Goal: Task Accomplishment & Management: Use online tool/utility

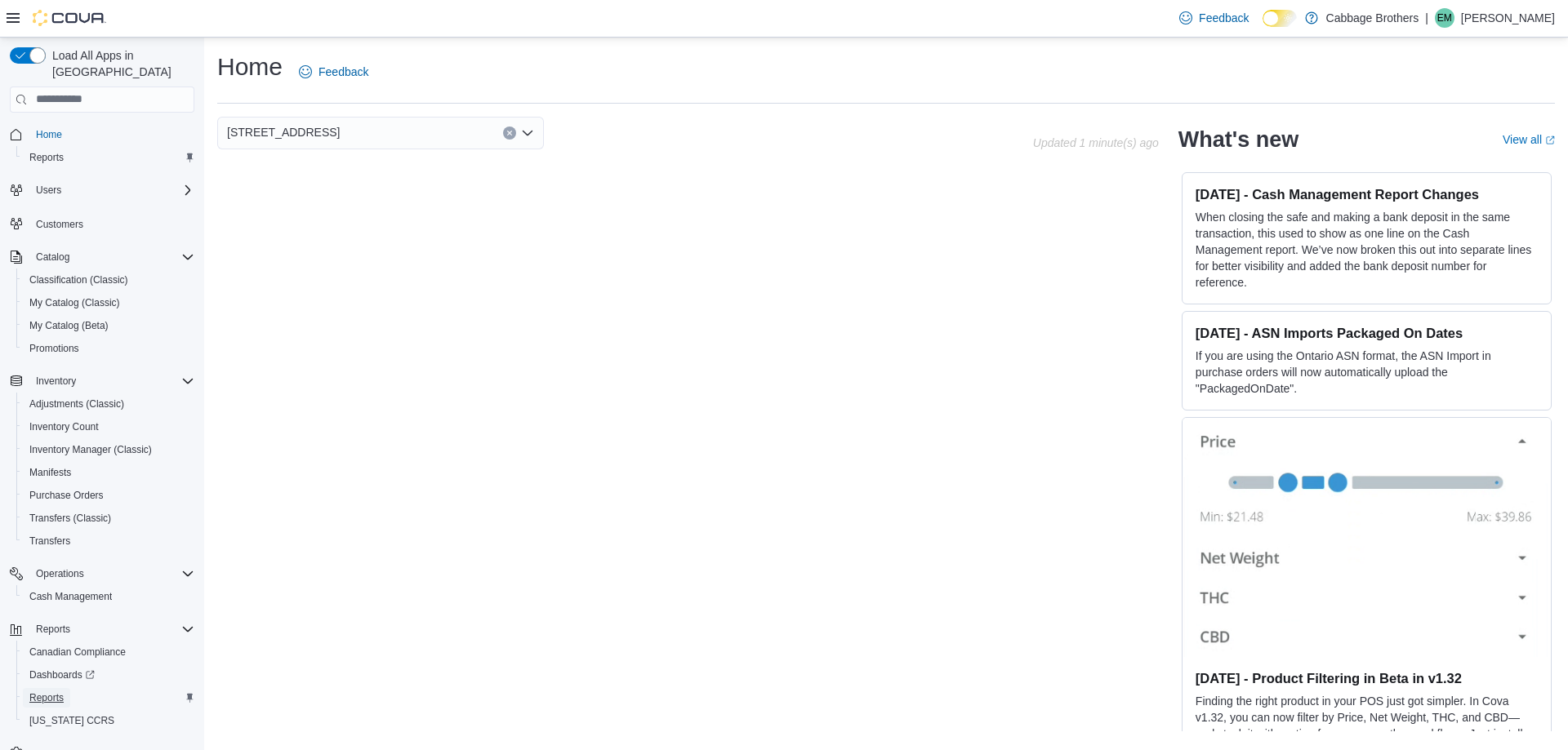
click at [58, 692] on span "Reports" at bounding box center [46, 698] width 35 height 13
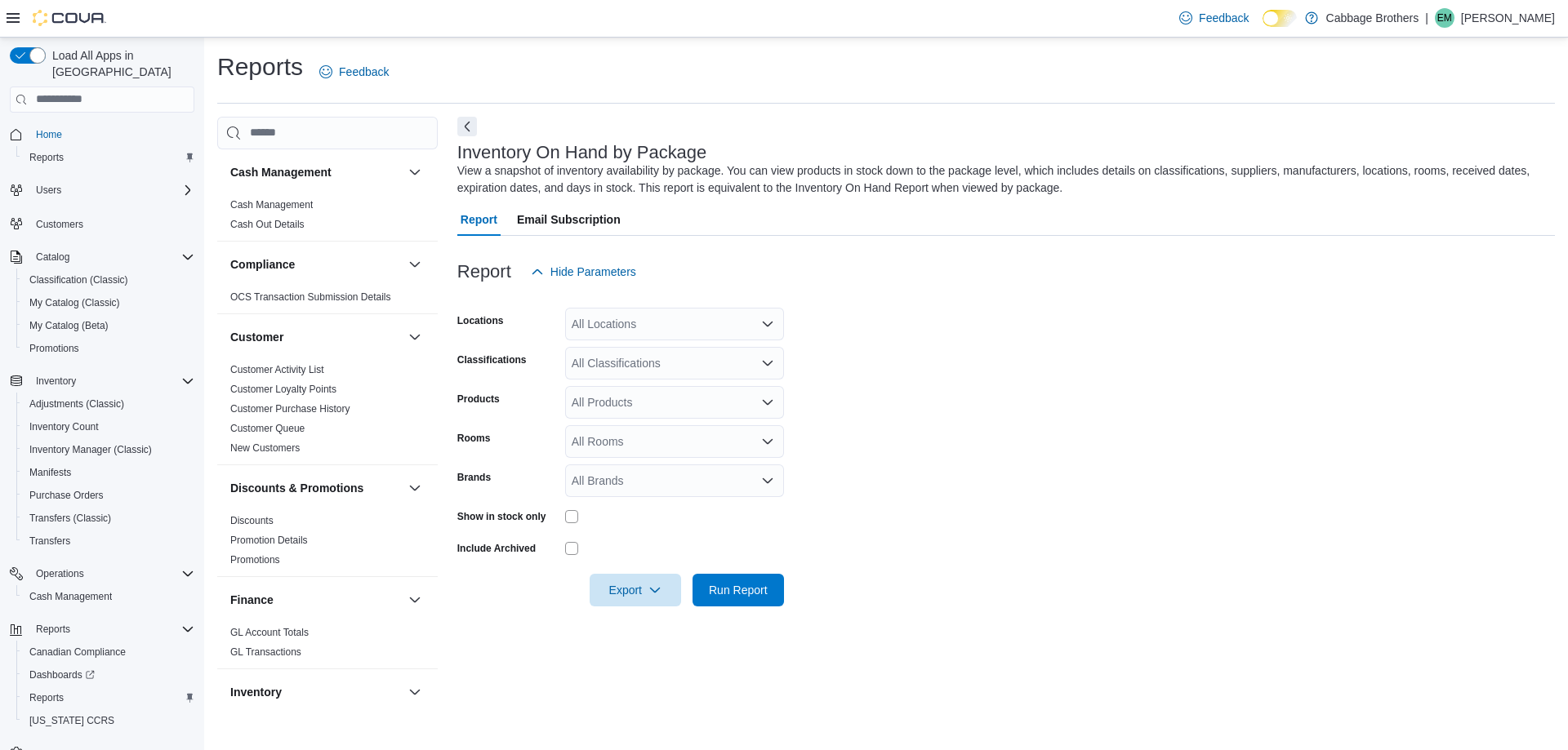
click at [625, 324] on div "All Locations" at bounding box center [674, 324] width 219 height 33
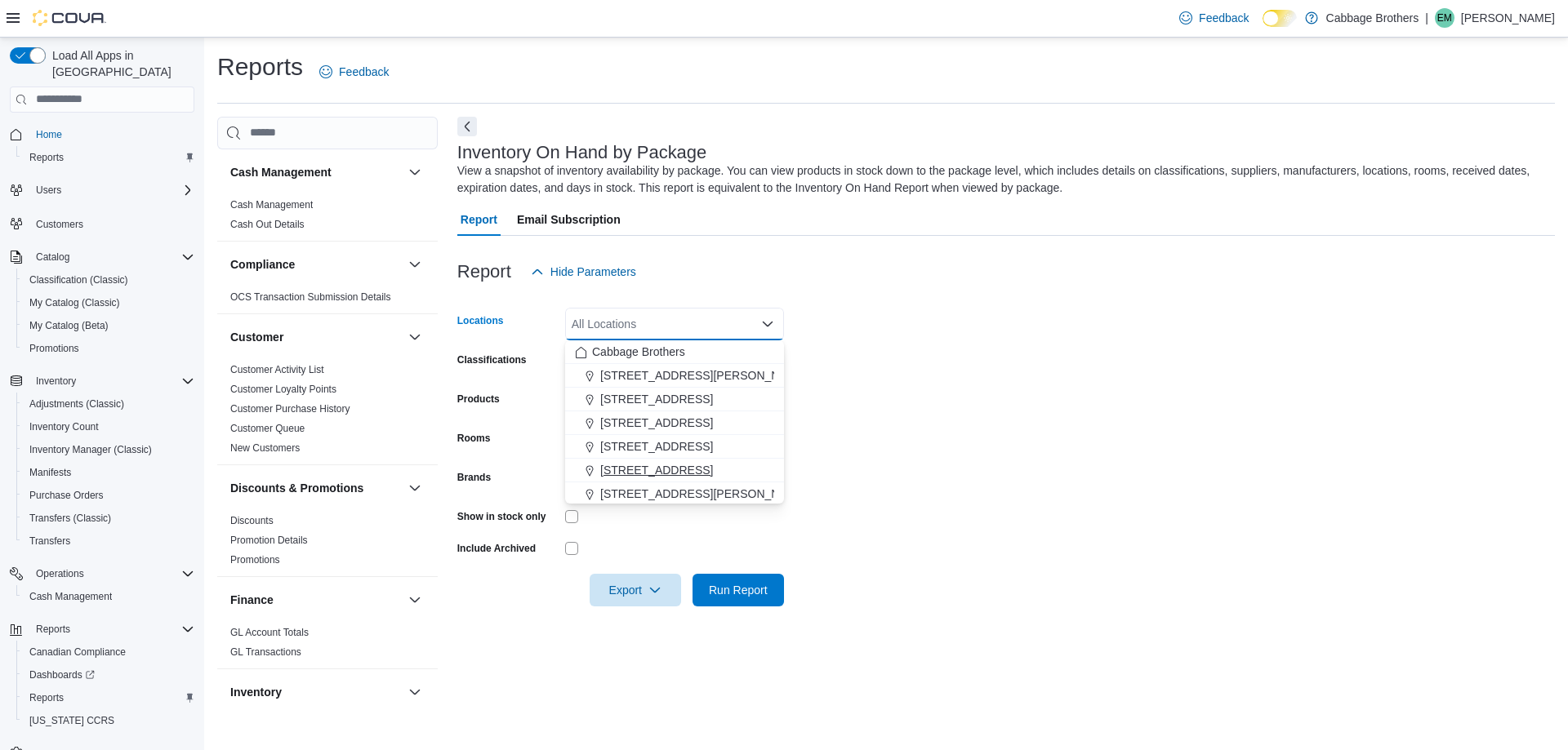
click at [640, 466] on span "57 Cootes Drive" at bounding box center [656, 470] width 113 height 16
click at [888, 476] on form "Locations 57 Cootes Drive Combo box. Selected. 57 Cootes Drive. Press Backspace…" at bounding box center [1005, 447] width 1098 height 319
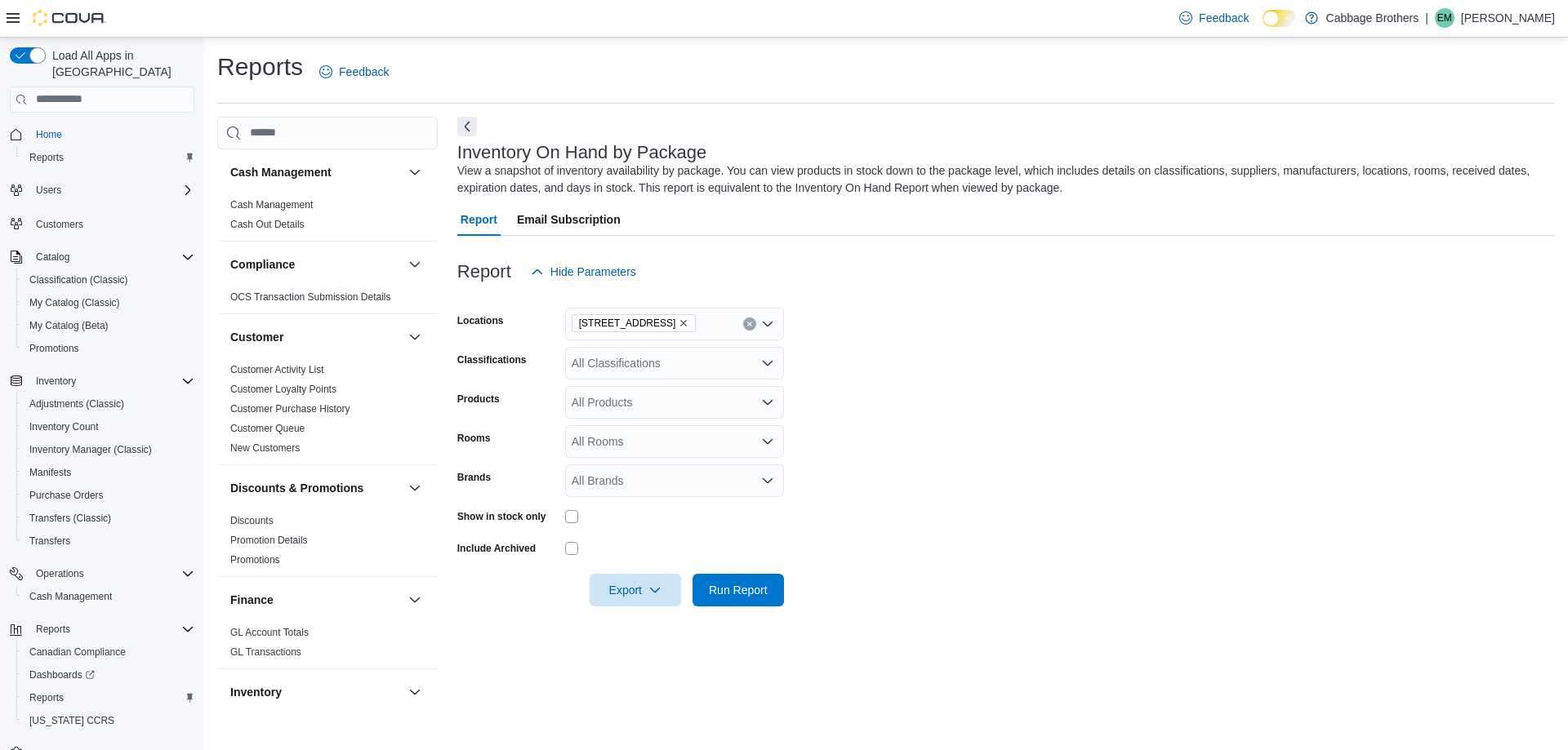
click at [622, 367] on div "All Classifications" at bounding box center [674, 363] width 219 height 33
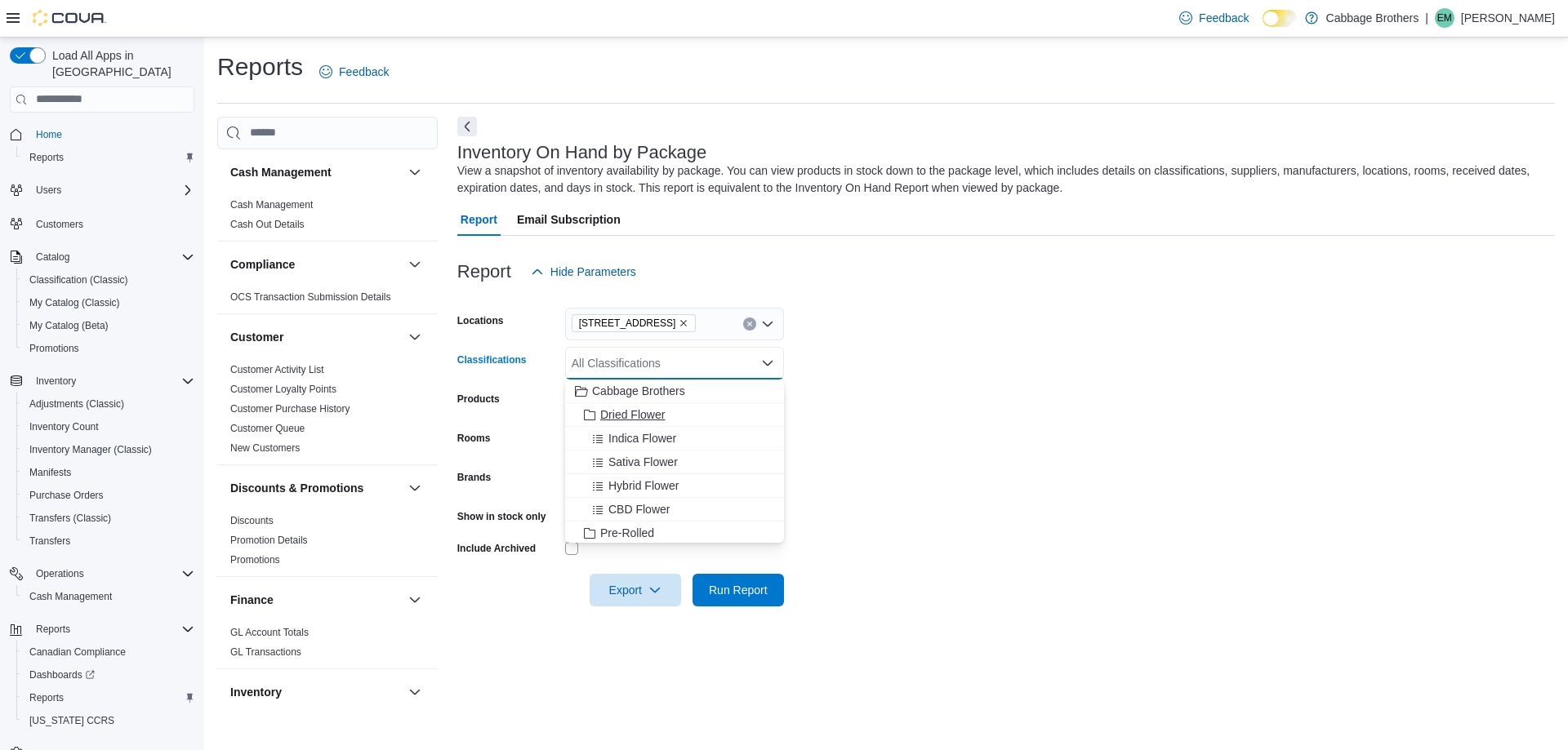
click at [627, 420] on span "Dried Flower" at bounding box center [633, 414] width 65 height 16
click at [916, 476] on form "Locations 57 Cootes Drive Classifications Dried Flower Combo box. Selected. Dri…" at bounding box center [1005, 447] width 1098 height 319
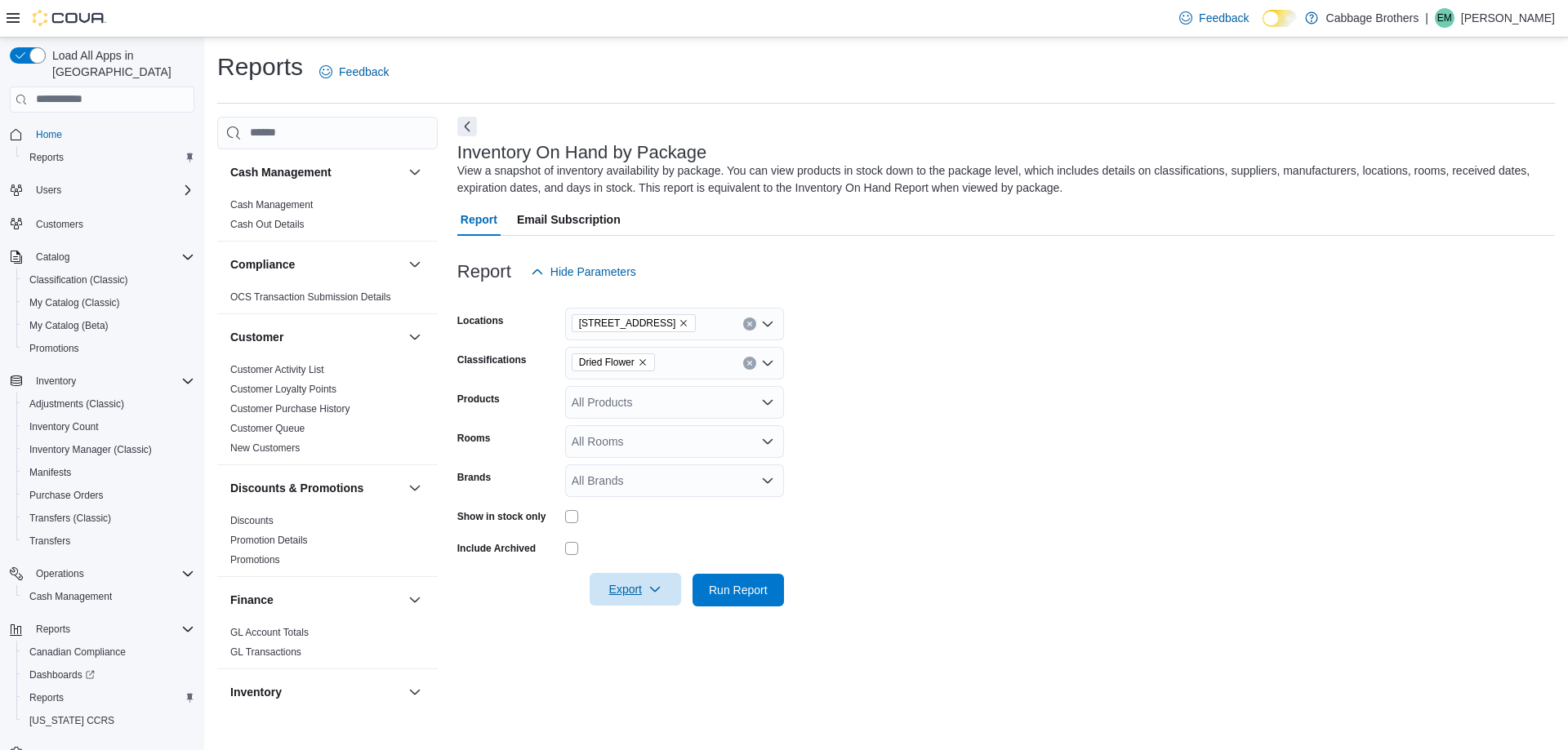
click at [627, 601] on span "Export" at bounding box center [635, 589] width 72 height 33
click at [654, 660] on span "Export to Csv" at bounding box center [637, 655] width 74 height 13
